Goal: Information Seeking & Learning: Find specific page/section

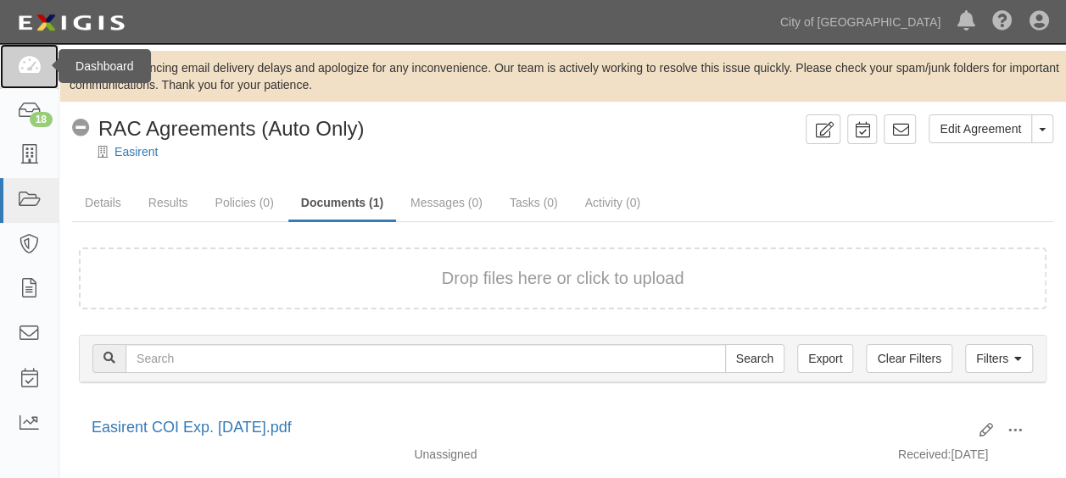
click at [19, 70] on icon at bounding box center [29, 66] width 24 height 19
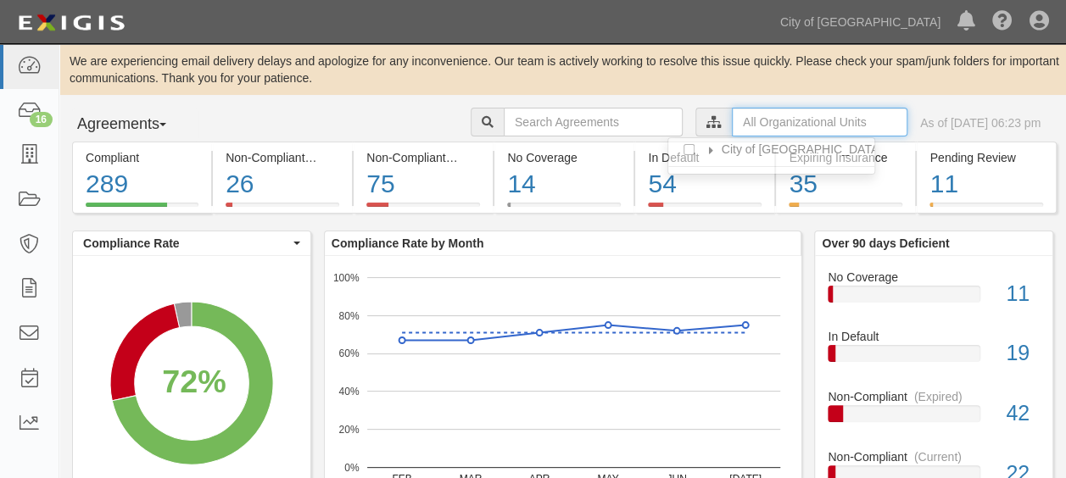
click at [788, 122] on input "text" at bounding box center [819, 122] width 175 height 29
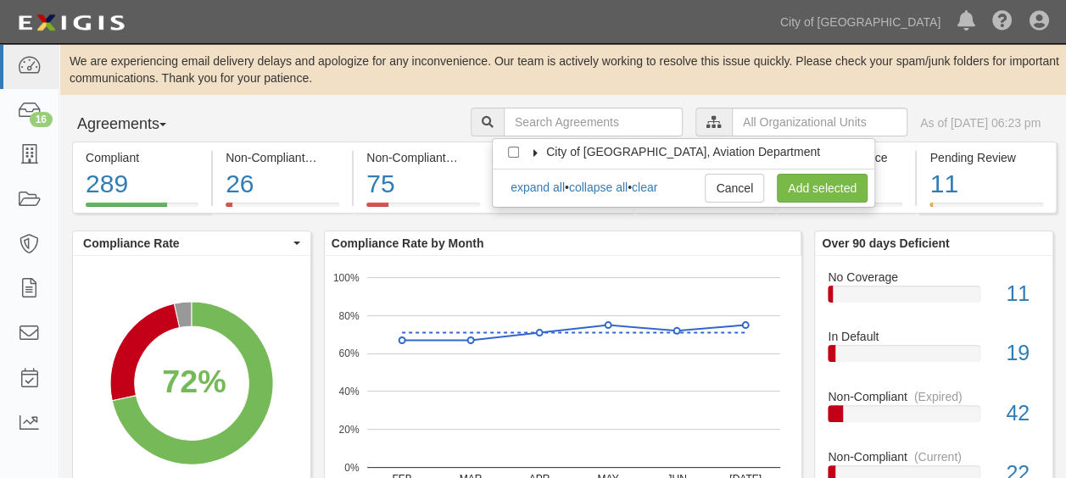
click at [590, 152] on span "City of [GEOGRAPHIC_DATA], Aviation Department" at bounding box center [683, 152] width 274 height 14
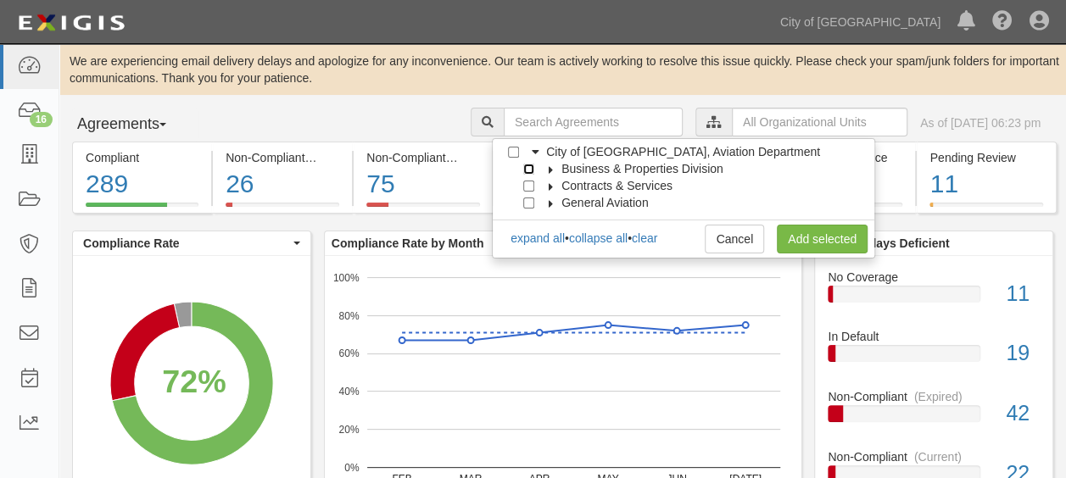
click at [532, 166] on input "Business & Properties Division" at bounding box center [528, 169] width 11 height 11
checkbox input "true"
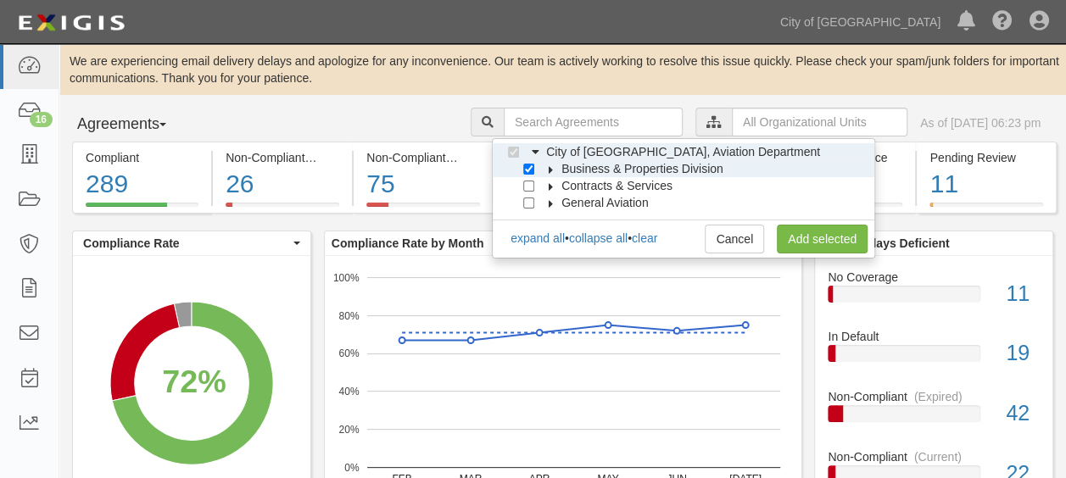
click at [549, 167] on icon at bounding box center [551, 170] width 12 height 8
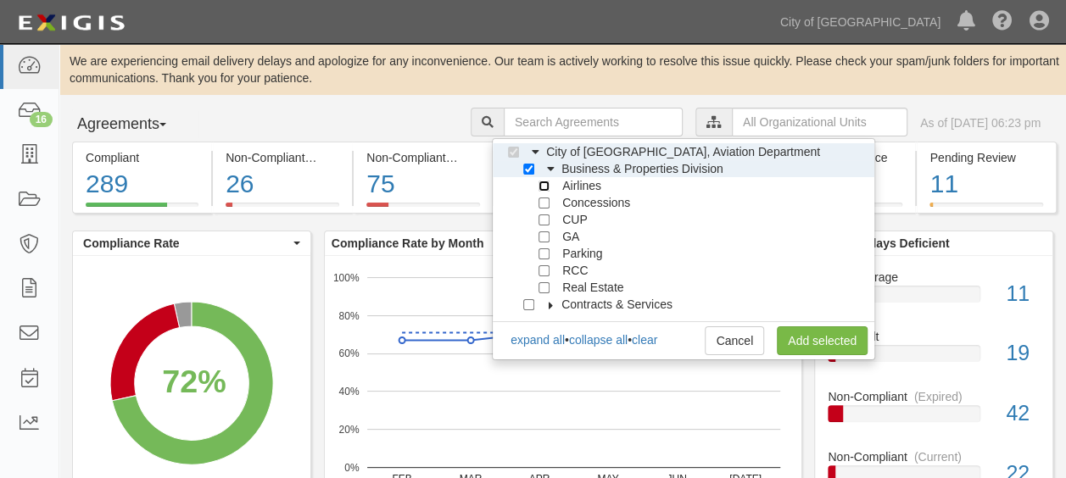
click at [543, 188] on input "Airlines" at bounding box center [543, 186] width 11 height 11
checkbox input "true"
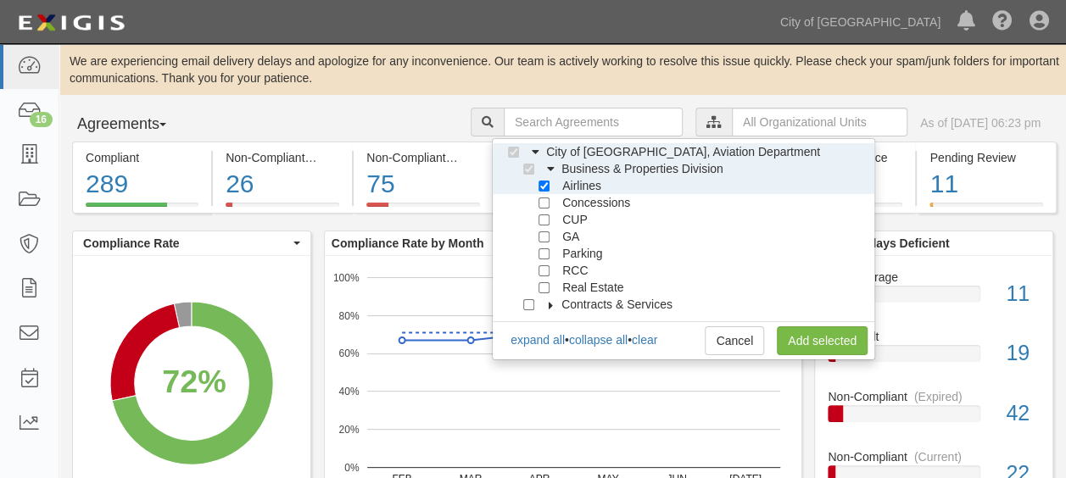
click at [804, 354] on div "City of Phoenix, Aviation Department Business & Properties Division Airlines Co…" at bounding box center [683, 249] width 383 height 222
click at [804, 352] on link "Add selected" at bounding box center [822, 340] width 91 height 29
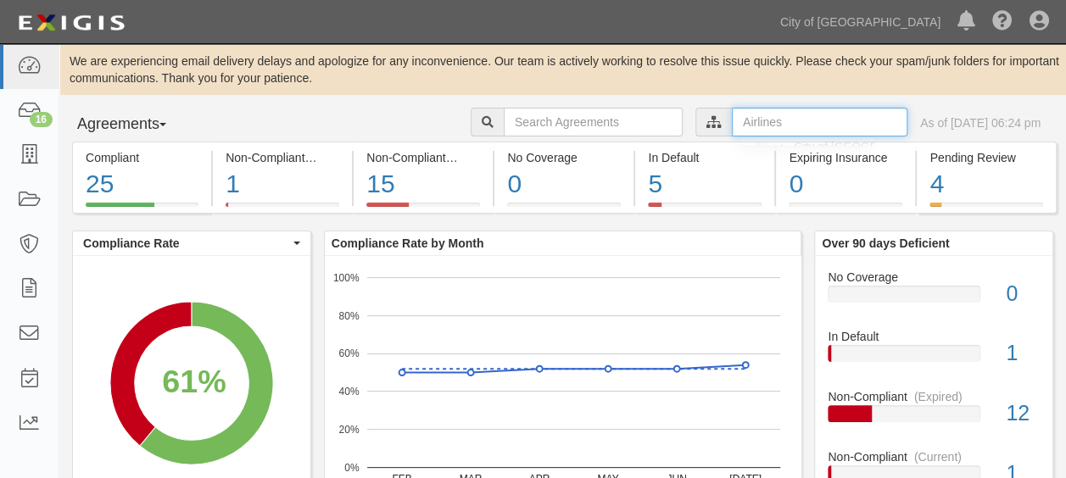
click at [784, 126] on input "text" at bounding box center [819, 122] width 175 height 29
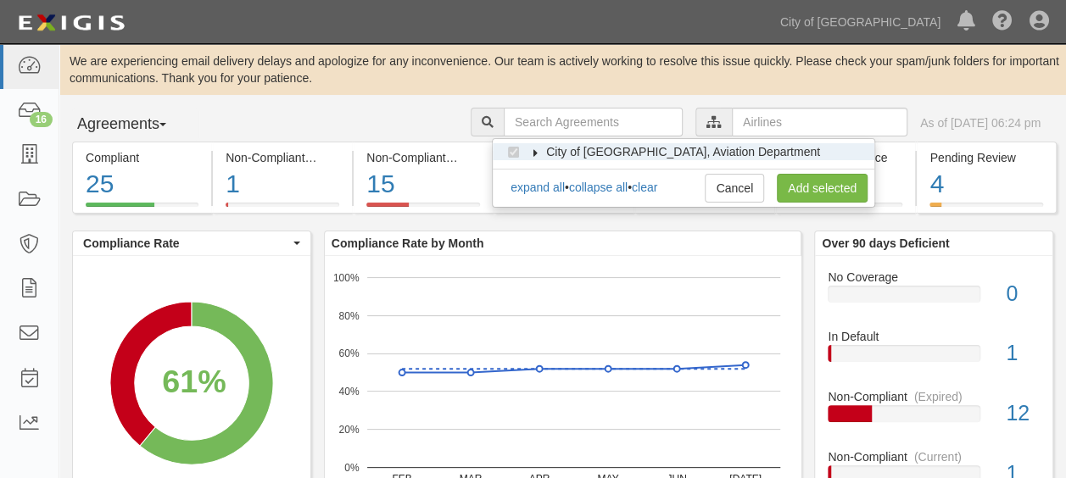
click at [537, 149] on icon at bounding box center [536, 153] width 12 height 8
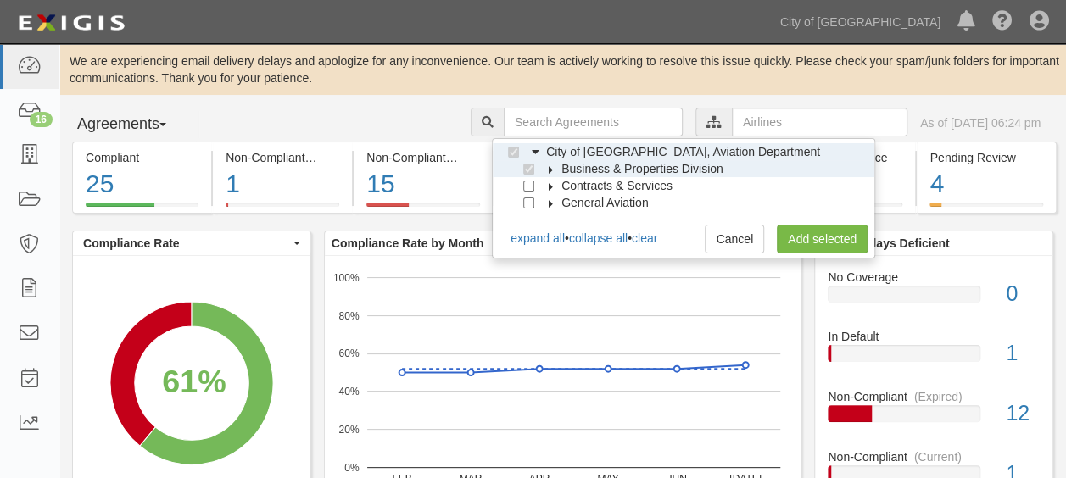
click at [548, 170] on icon at bounding box center [551, 170] width 12 height 8
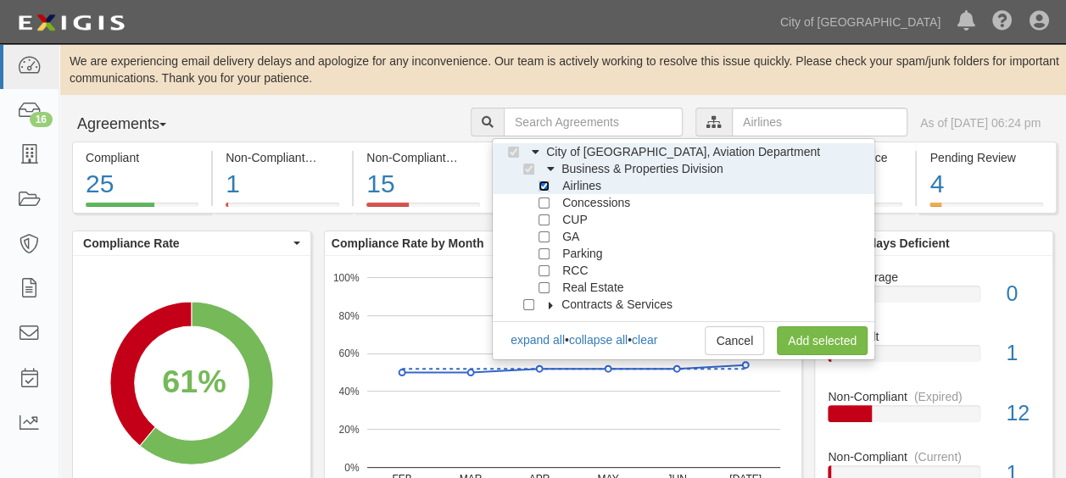
click at [543, 190] on input "Airlines" at bounding box center [543, 186] width 11 height 11
checkbox input "false"
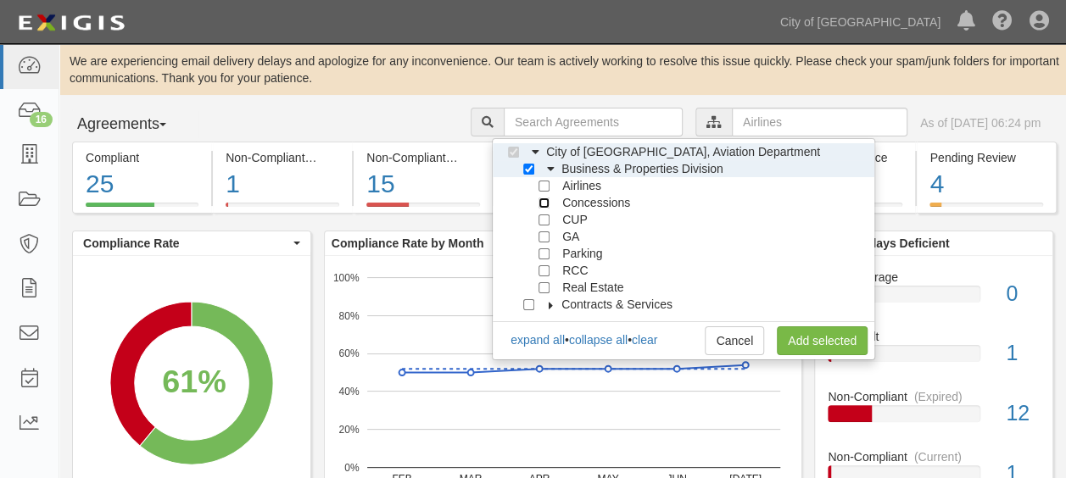
click at [546, 203] on input "Concessions" at bounding box center [543, 203] width 11 height 11
checkbox input "true"
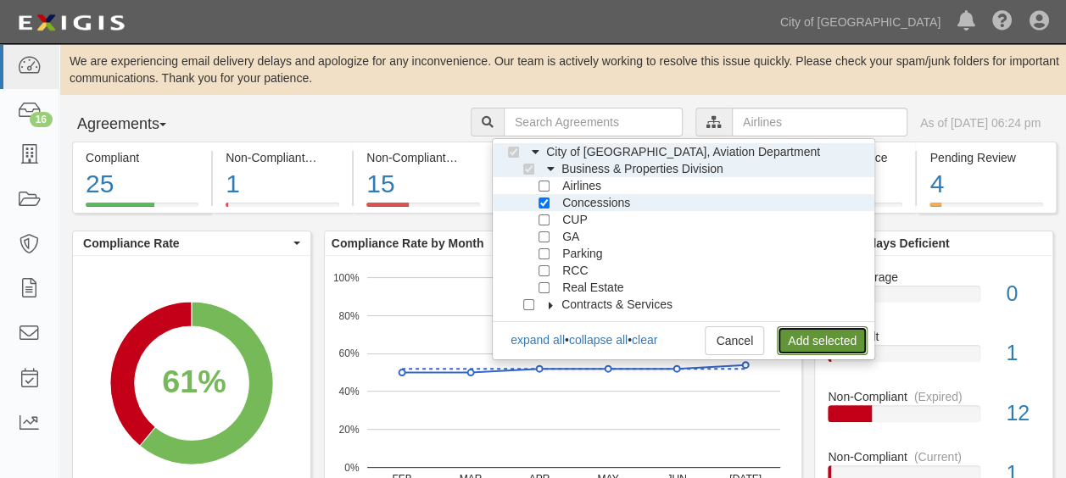
click at [792, 331] on link "Add selected" at bounding box center [822, 340] width 91 height 29
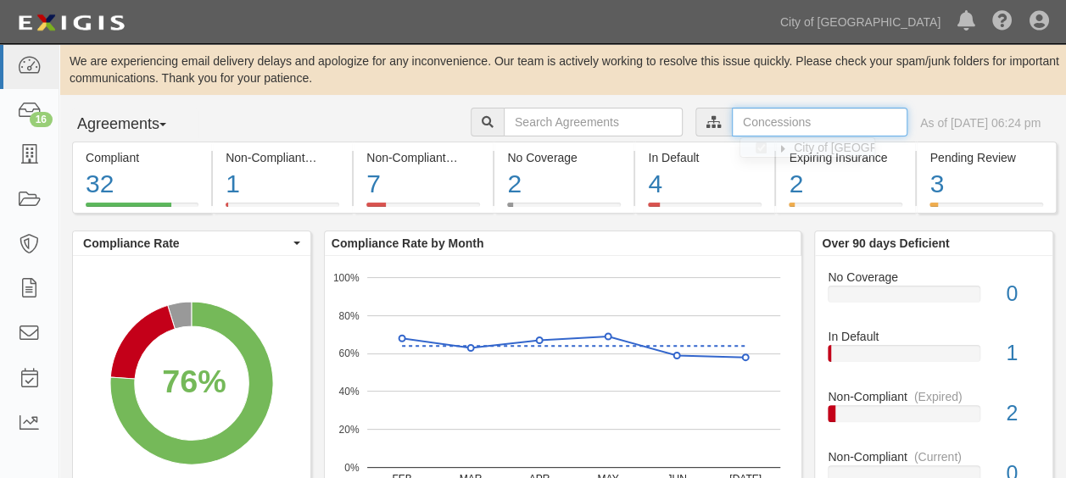
click at [740, 129] on input "text" at bounding box center [819, 122] width 175 height 29
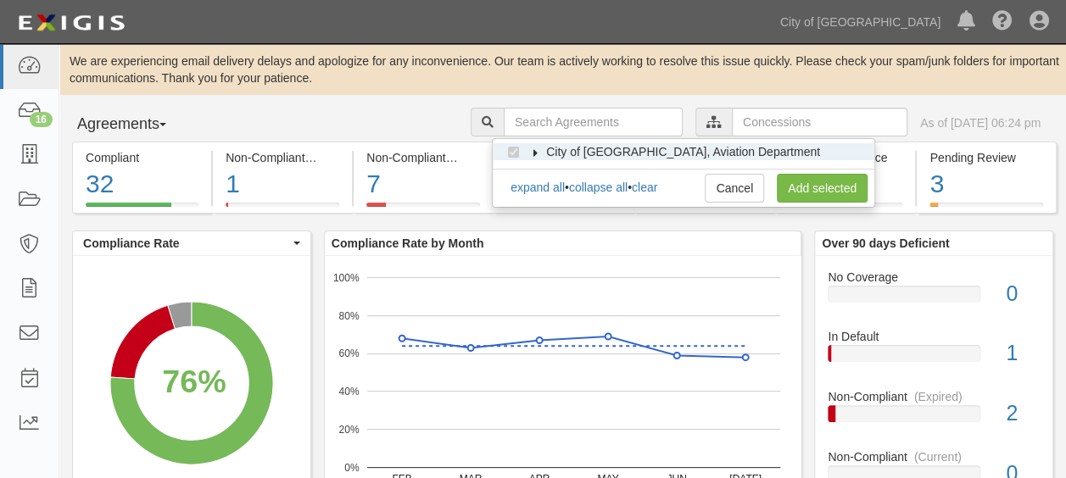
click at [538, 151] on icon at bounding box center [536, 153] width 12 height 8
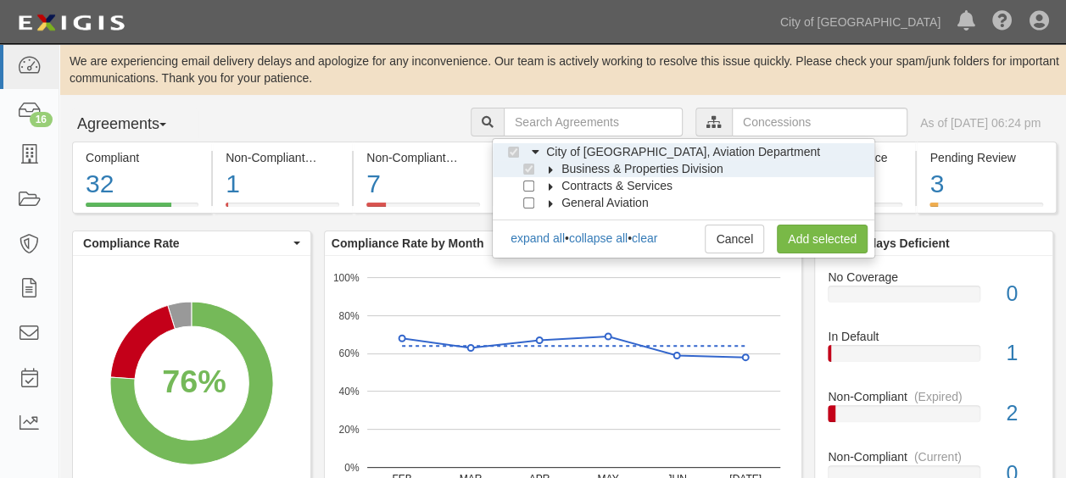
click at [550, 166] on icon at bounding box center [551, 170] width 12 height 8
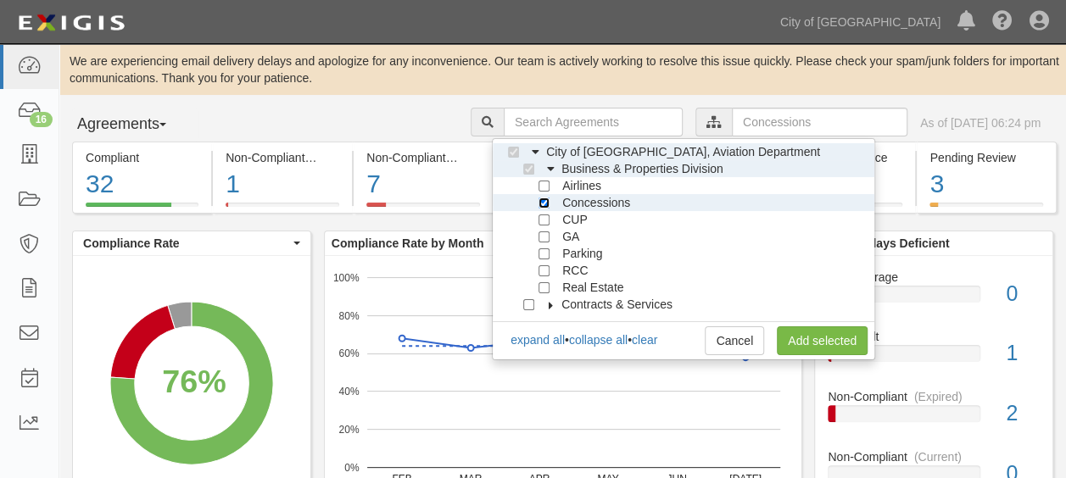
click at [548, 202] on input "Concessions" at bounding box center [543, 203] width 11 height 11
checkbox input "false"
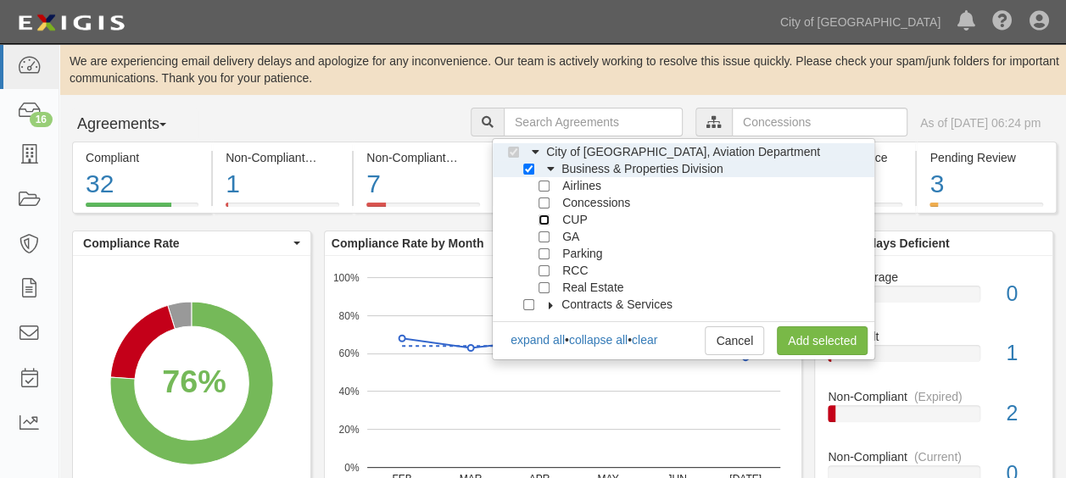
click at [546, 215] on input "CUP" at bounding box center [543, 219] width 11 height 11
checkbox input "true"
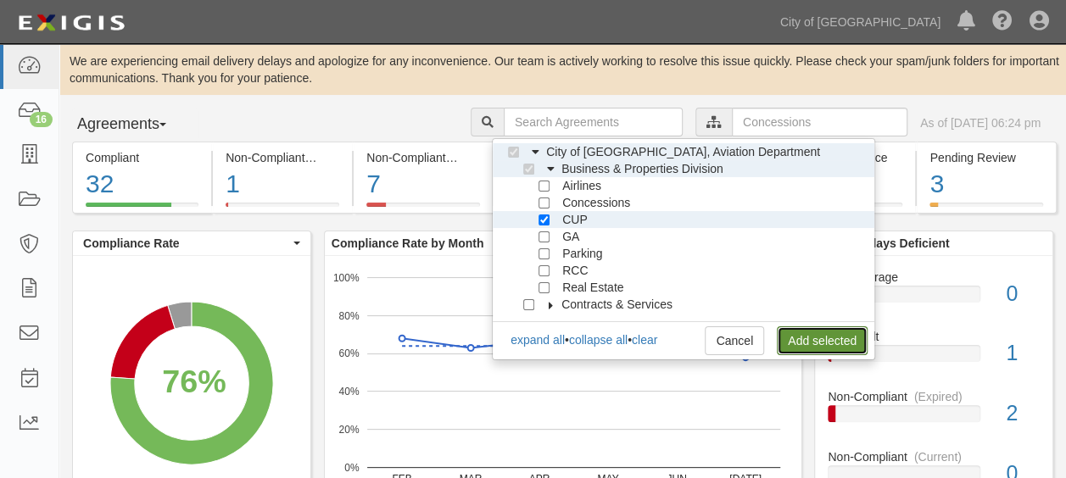
click at [816, 331] on link "Add selected" at bounding box center [822, 340] width 91 height 29
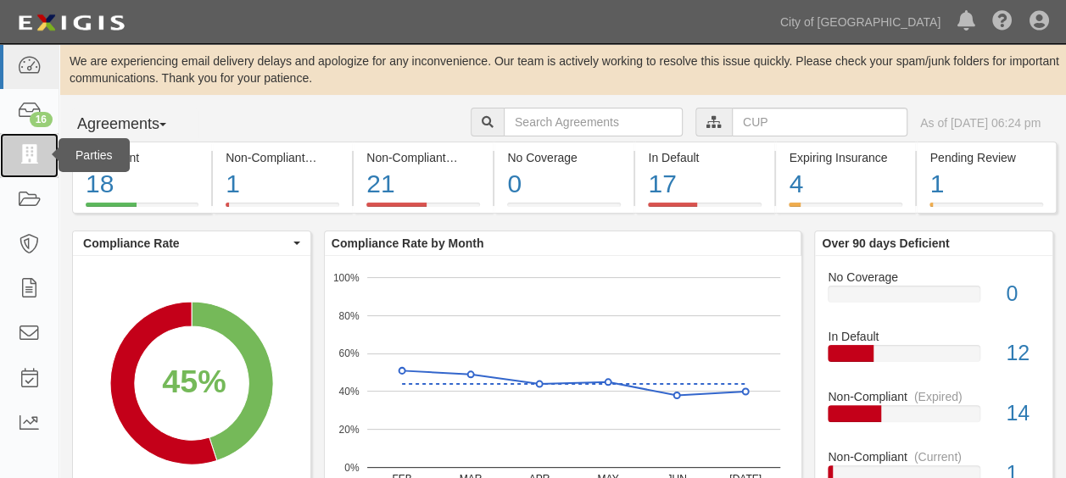
click at [31, 161] on icon at bounding box center [29, 155] width 24 height 19
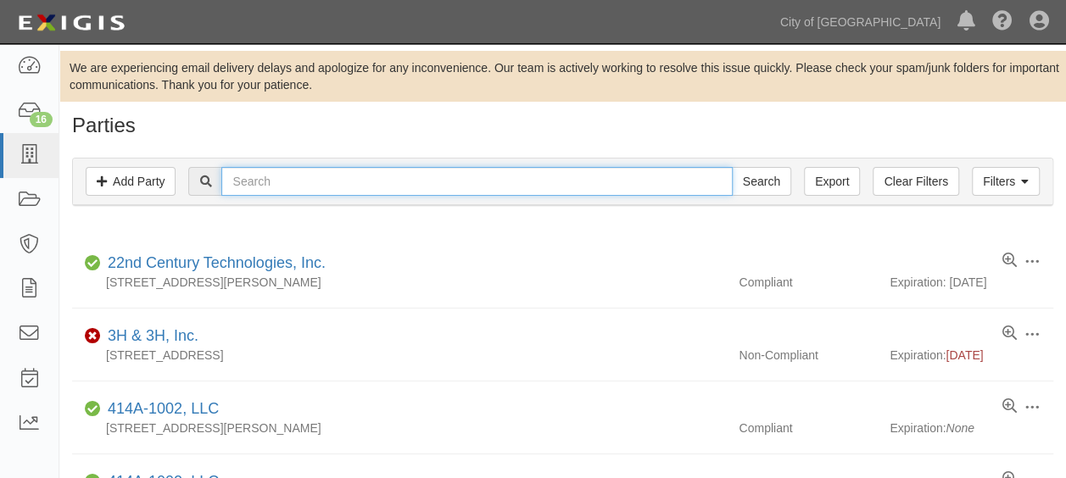
click at [264, 176] on input "text" at bounding box center [476, 181] width 510 height 29
type input "swissport"
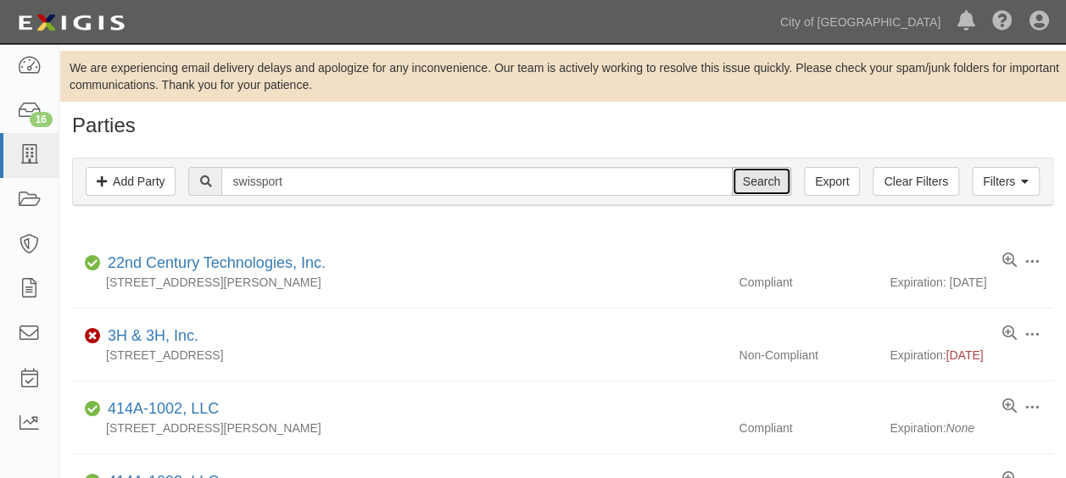
click at [740, 185] on input "Search" at bounding box center [761, 181] width 59 height 29
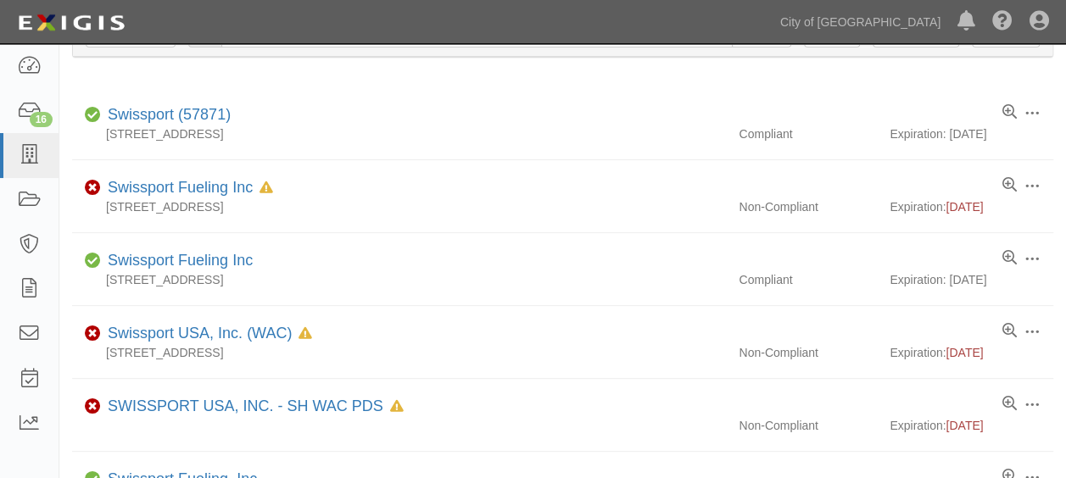
scroll to position [131, 0]
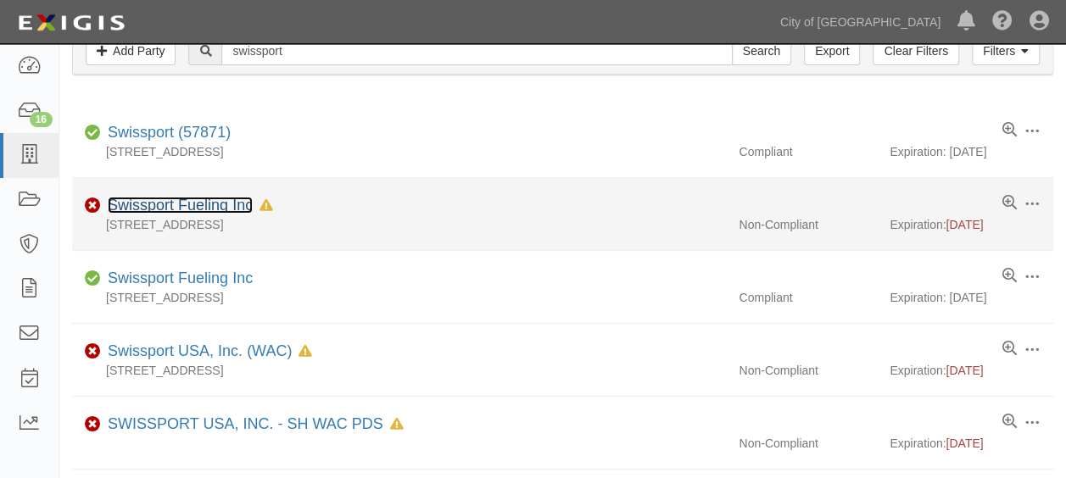
click at [129, 211] on link "Swissport Fueling Inc" at bounding box center [180, 205] width 145 height 17
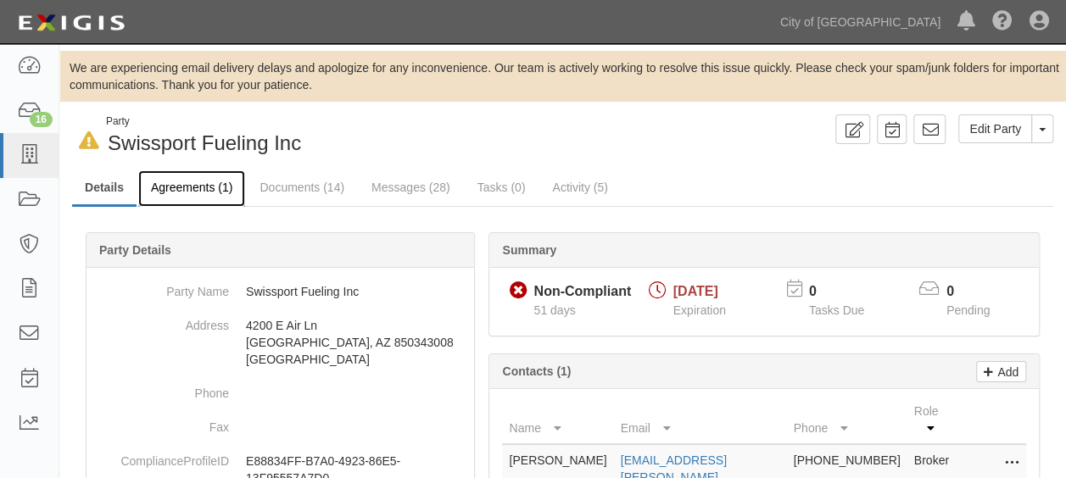
click at [176, 187] on link "Agreements (1)" at bounding box center [191, 188] width 107 height 36
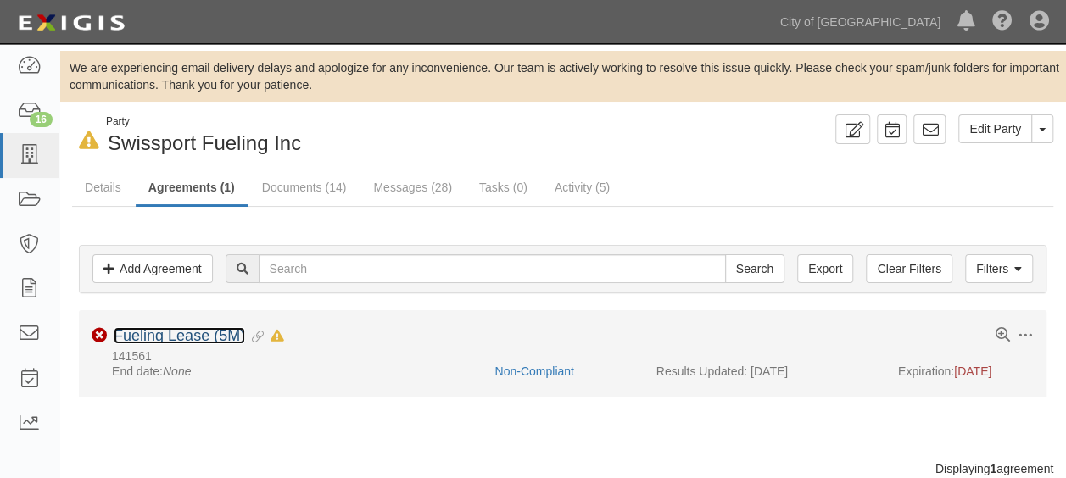
click at [191, 334] on link "Fueling Lease (5M)" at bounding box center [179, 335] width 131 height 17
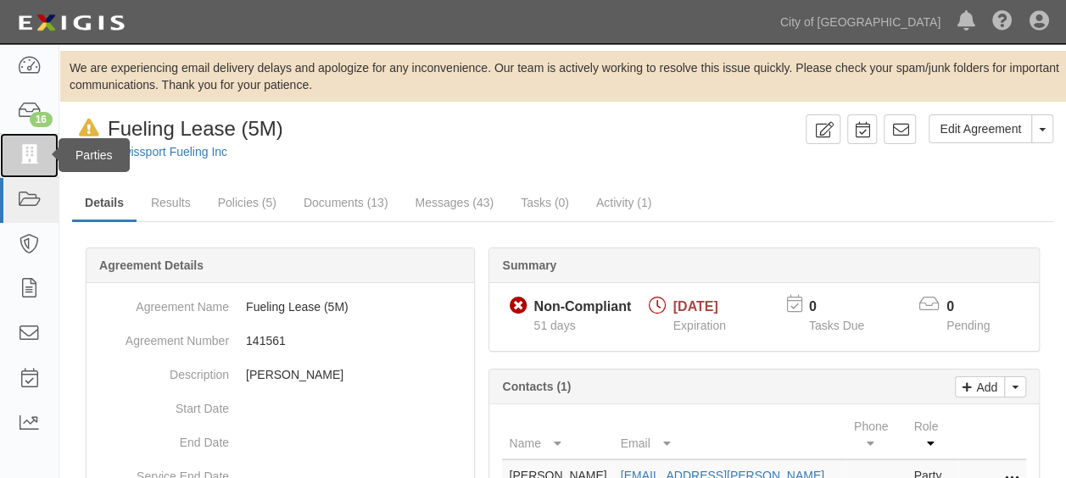
click at [23, 157] on icon at bounding box center [29, 155] width 24 height 19
click at [28, 141] on link at bounding box center [29, 155] width 58 height 45
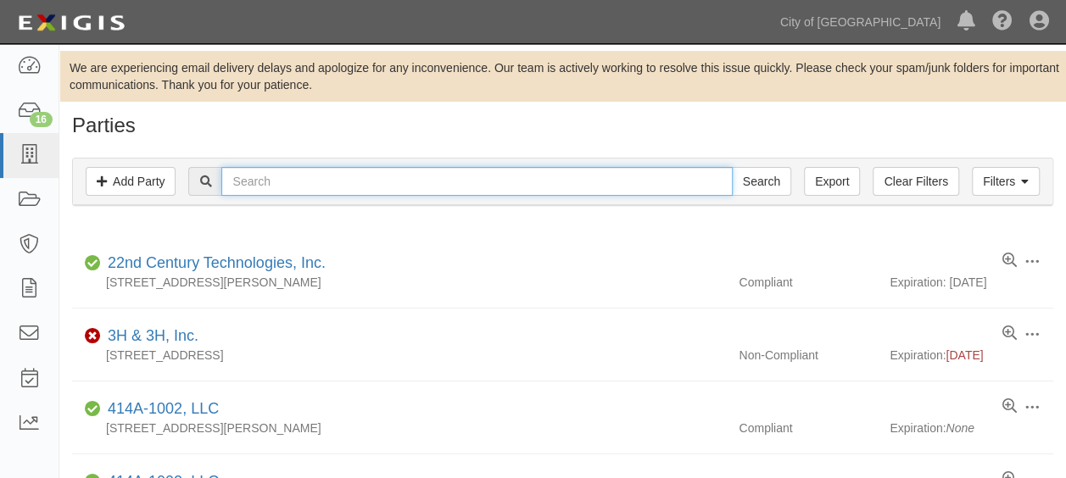
click at [278, 187] on input "text" at bounding box center [476, 181] width 510 height 29
type input "AIR TRANSPORT INTERNATIONAL"
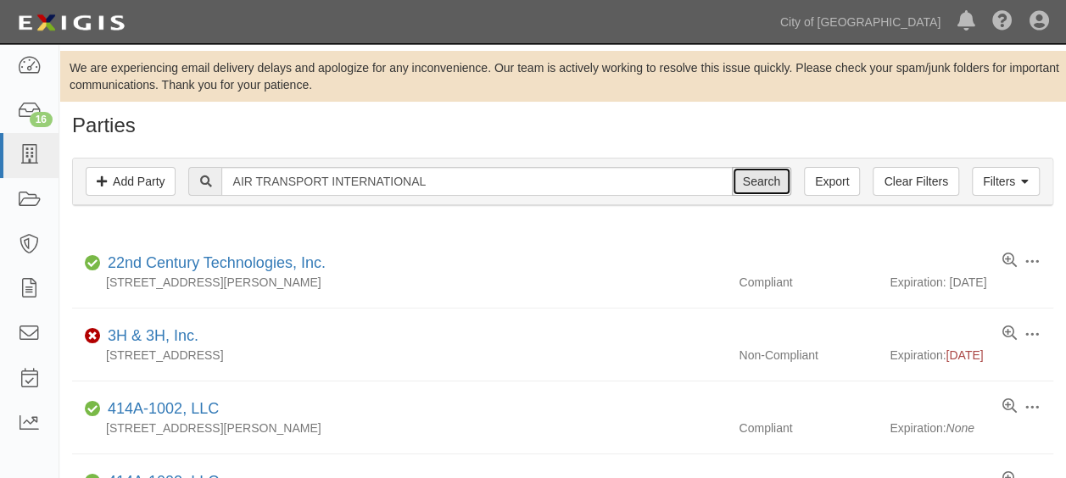
click at [759, 180] on input "Search" at bounding box center [761, 181] width 59 height 29
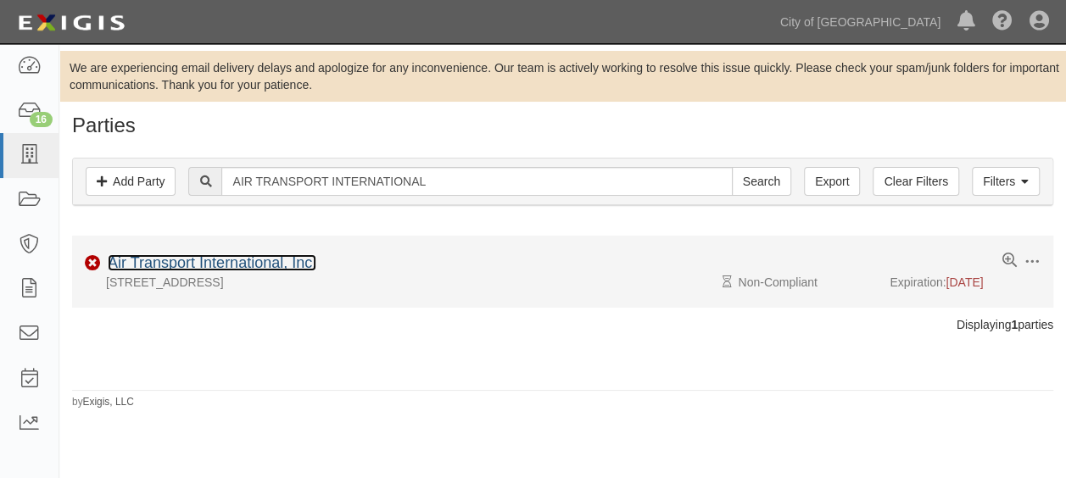
click at [259, 261] on link "Air Transport International, Inc." at bounding box center [212, 262] width 209 height 17
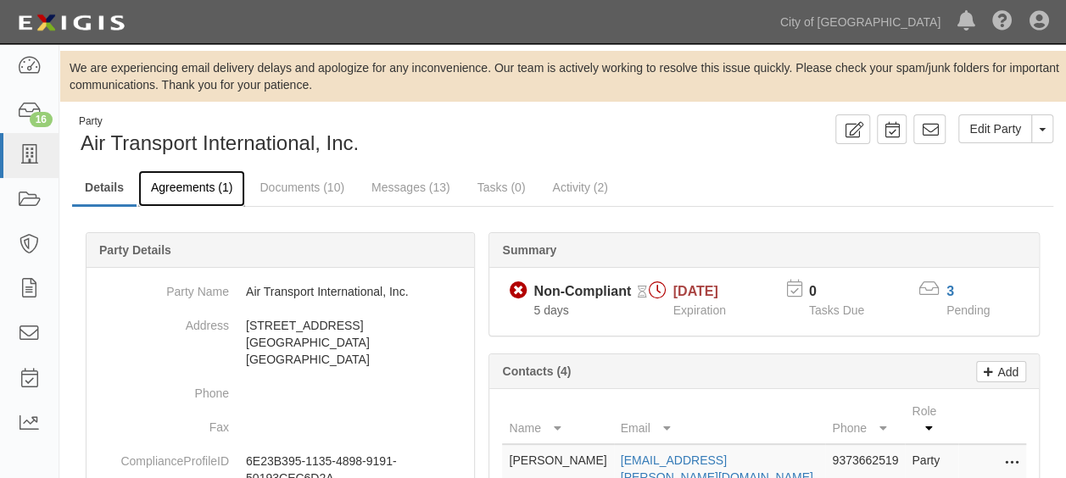
click at [195, 185] on link "Agreements (1)" at bounding box center [191, 188] width 107 height 36
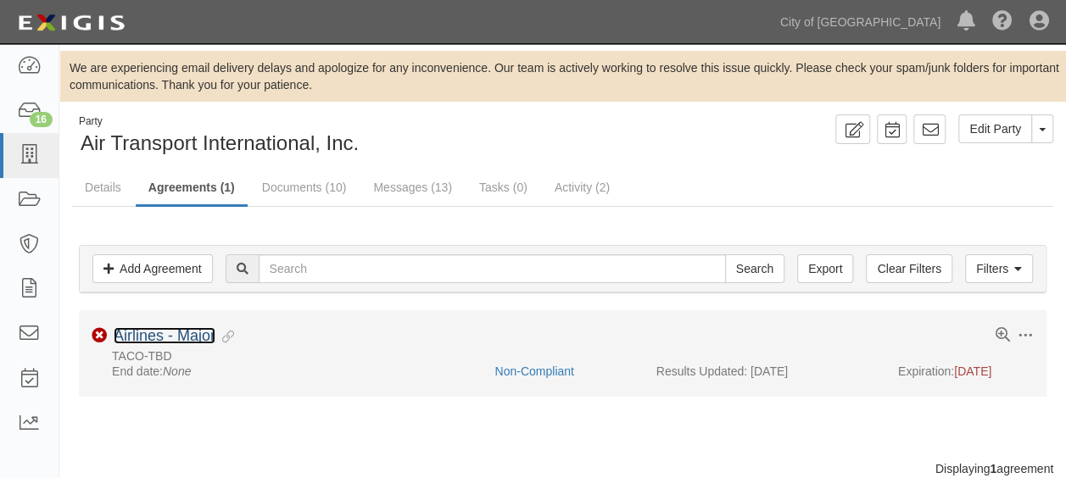
click at [145, 327] on link "Airlines - Major" at bounding box center [165, 335] width 102 height 17
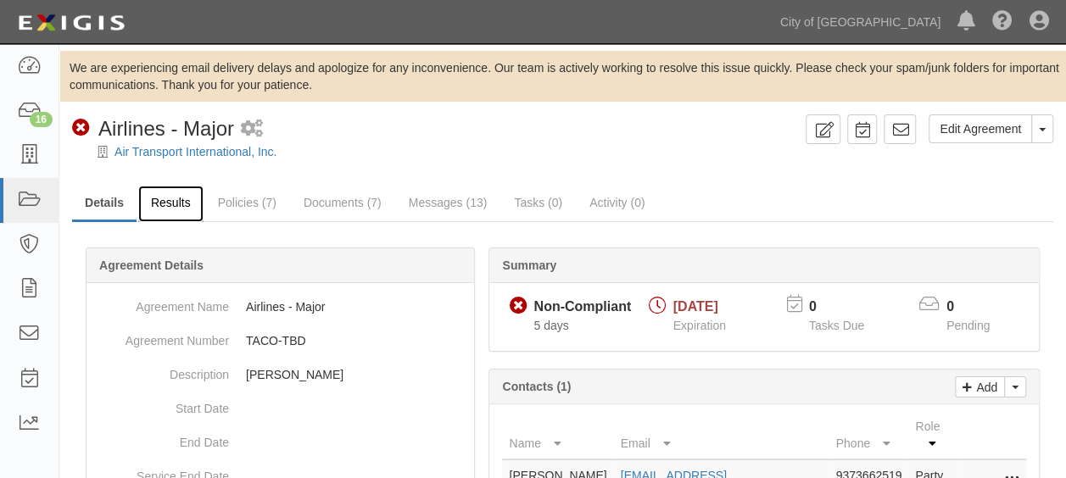
click at [183, 209] on link "Results" at bounding box center [170, 204] width 65 height 36
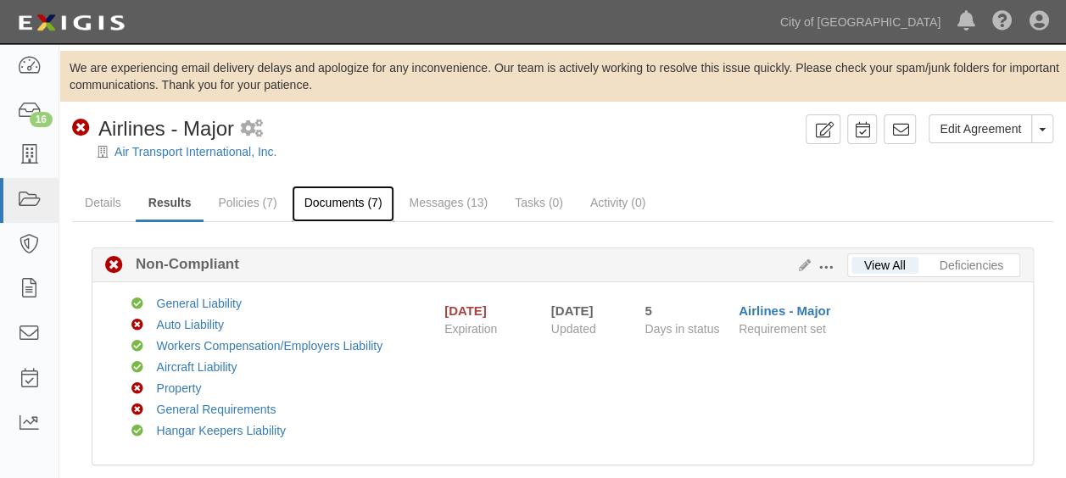
click at [354, 215] on link "Documents (7)" at bounding box center [343, 204] width 103 height 36
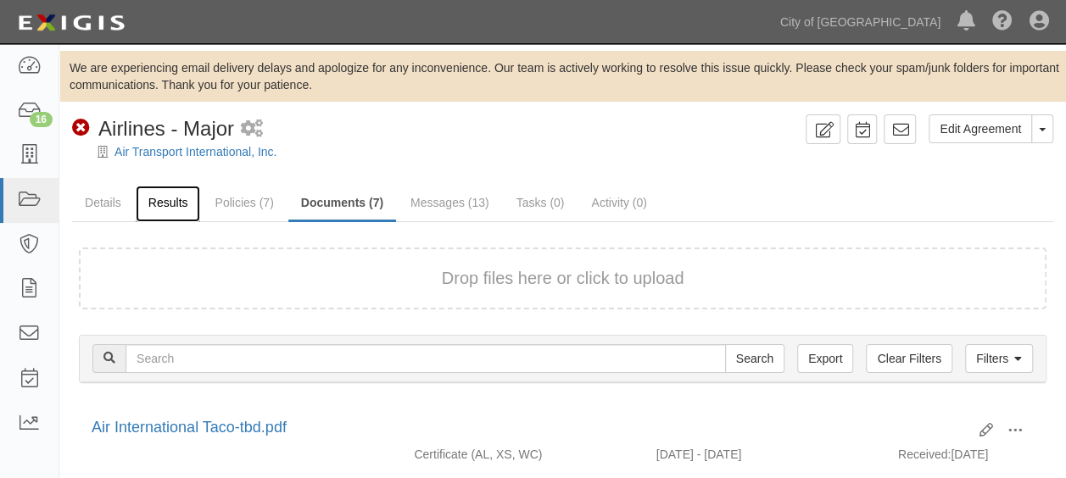
click at [156, 207] on link "Results" at bounding box center [168, 204] width 65 height 36
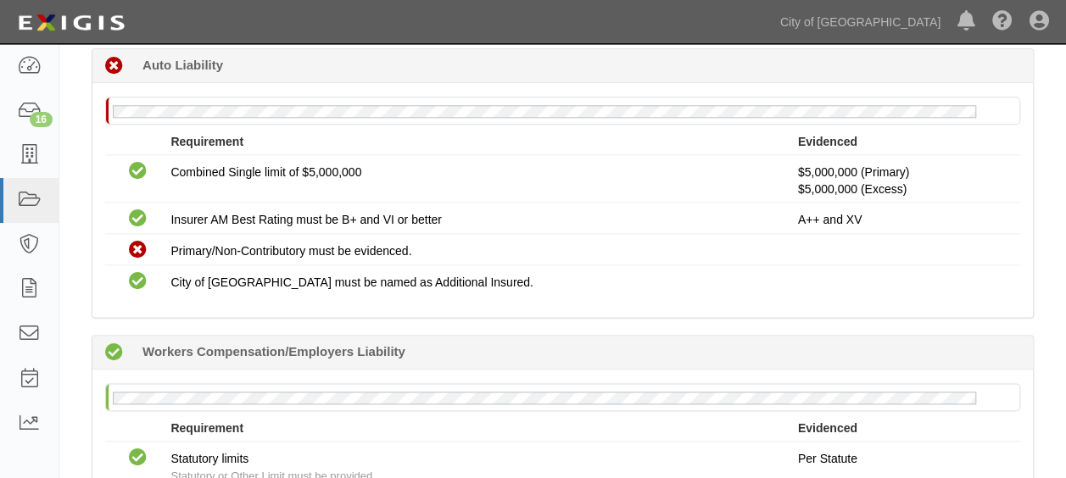
scroll to position [913, 0]
